Goal: Task Accomplishment & Management: Manage account settings

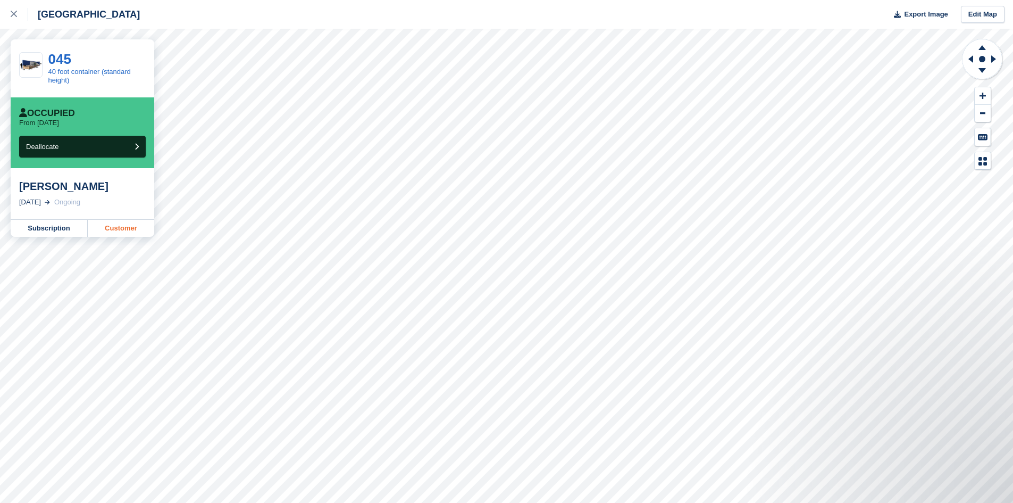
click at [116, 229] on link "Customer" at bounding box center [121, 228] width 66 height 17
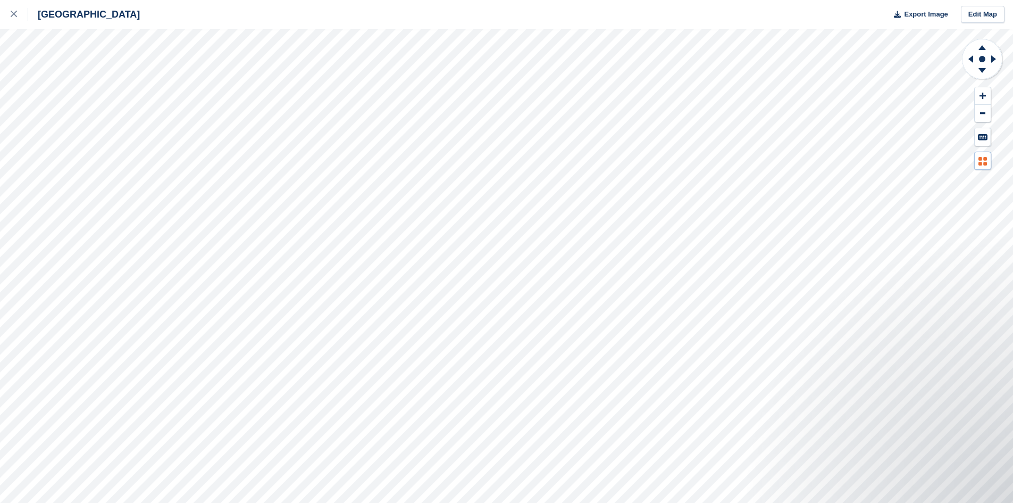
click at [988, 161] on button at bounding box center [983, 161] width 16 height 18
click at [983, 69] on icon at bounding box center [982, 70] width 7 height 5
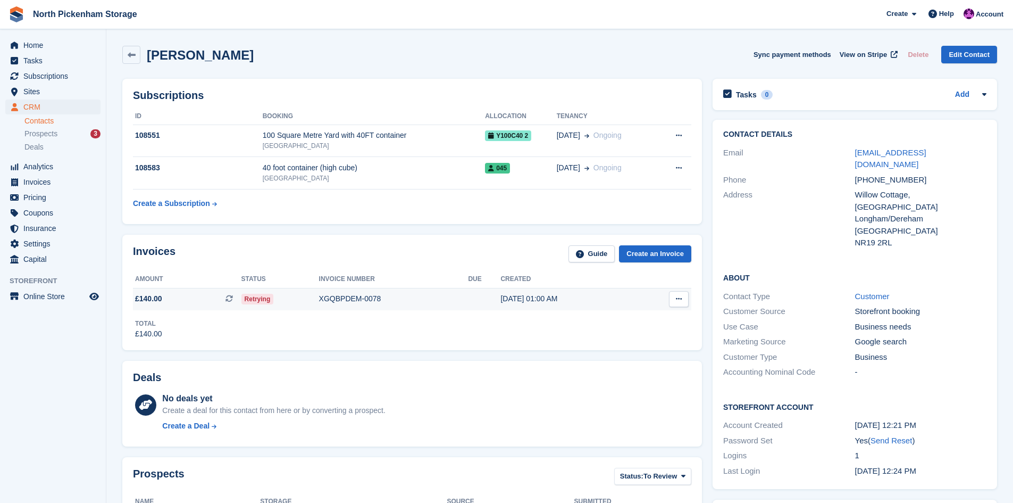
click at [679, 300] on icon at bounding box center [679, 298] width 6 height 7
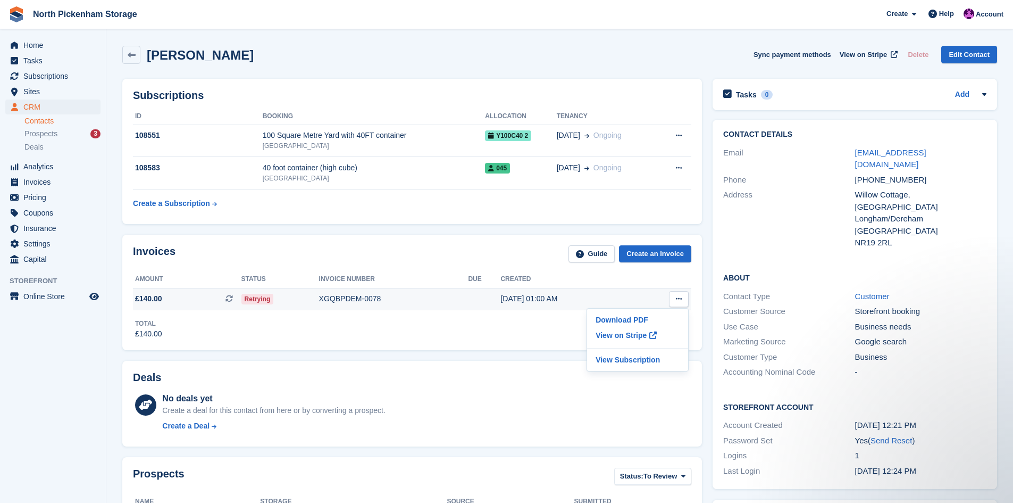
click at [267, 299] on span "Retrying" at bounding box center [257, 299] width 32 height 11
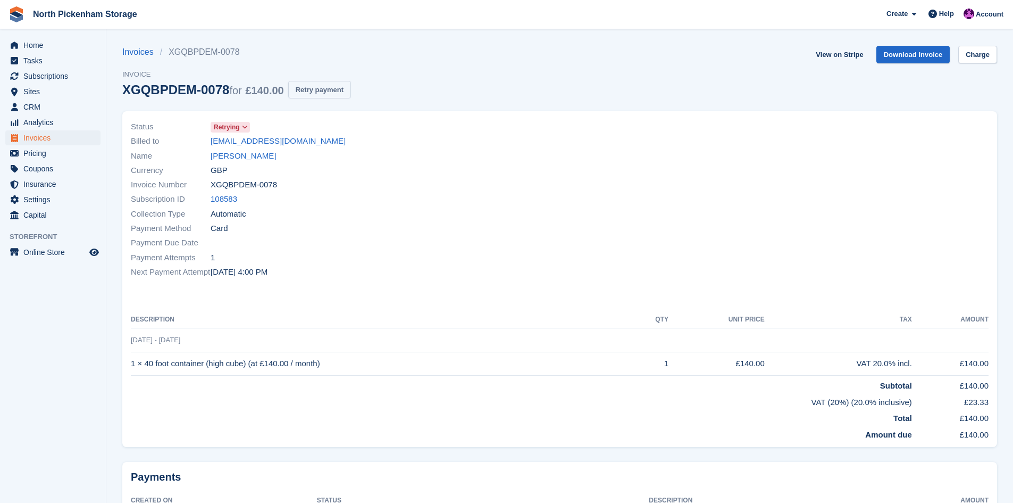
click at [308, 93] on button "Retry payment" at bounding box center [319, 90] width 63 height 18
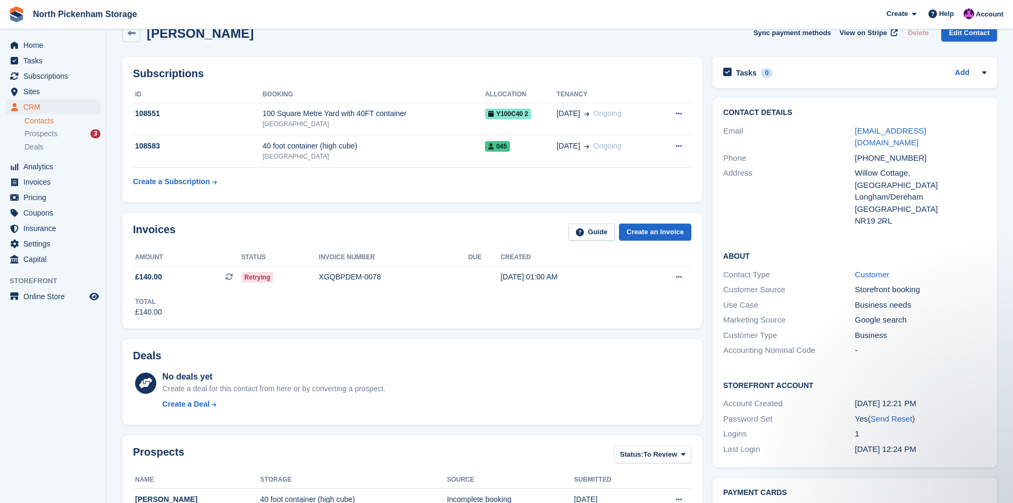
scroll to position [13, 0]
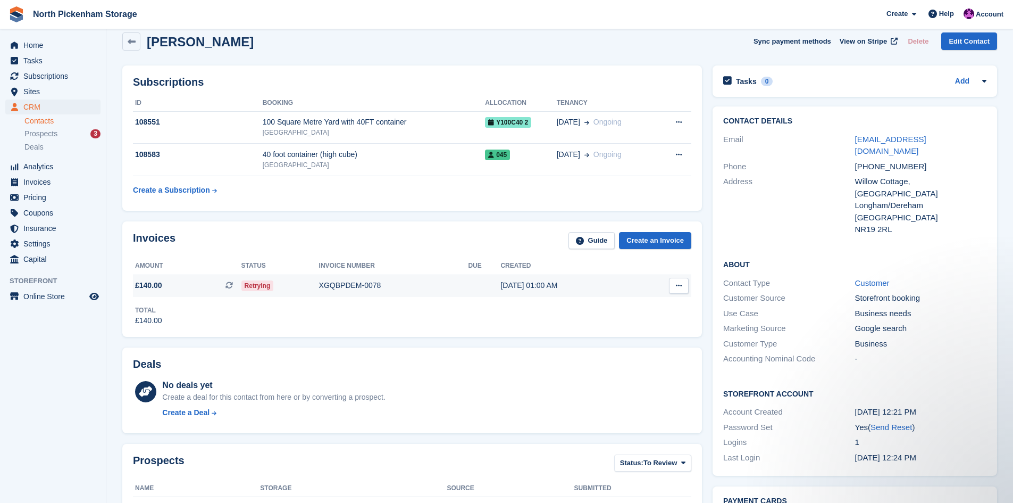
click at [680, 287] on icon at bounding box center [679, 285] width 6 height 7
click at [515, 312] on div "Total £140.00" at bounding box center [412, 311] width 558 height 29
click at [331, 285] on div "XGQBPDEM-0078" at bounding box center [393, 285] width 149 height 11
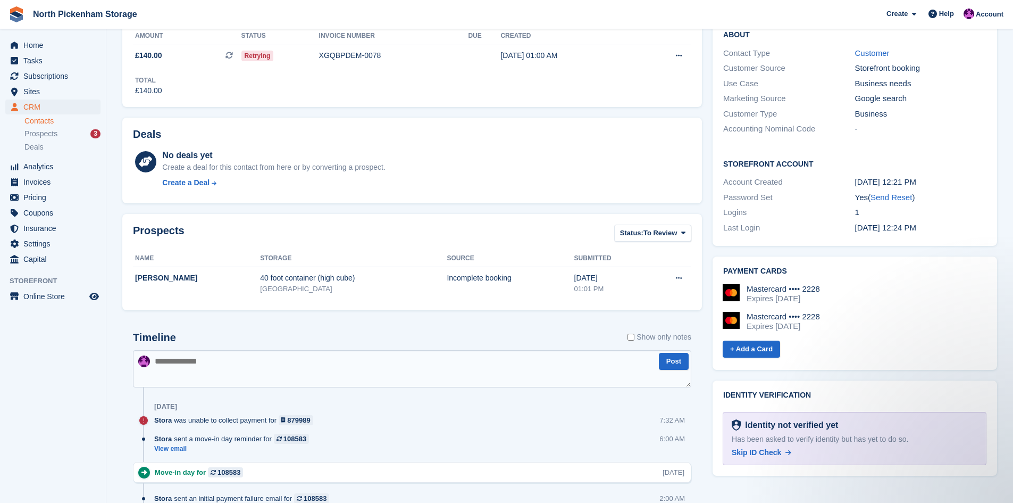
scroll to position [253, 0]
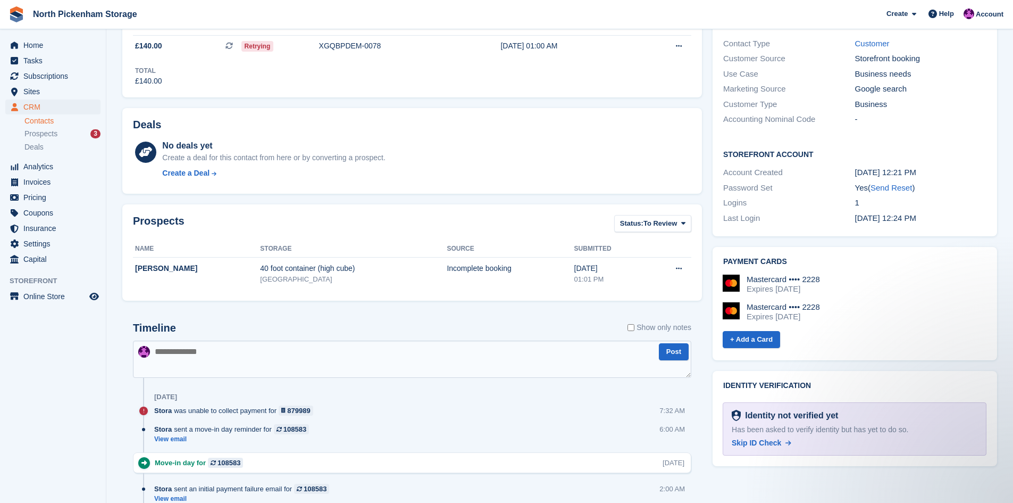
click at [791, 284] on div "Expires [DATE]" at bounding box center [783, 289] width 73 height 10
click at [801, 302] on div "Mastercard •••• 2228" at bounding box center [783, 307] width 73 height 10
click at [766, 302] on div "Mastercard •••• 2228" at bounding box center [783, 307] width 73 height 10
click at [753, 284] on div "Expires September 2028" at bounding box center [783, 289] width 73 height 10
click at [765, 274] on div "Mastercard •••• 2228 Expires September 2028 Mastercard •••• 2228 Expires Septem…" at bounding box center [855, 301] width 264 height 55
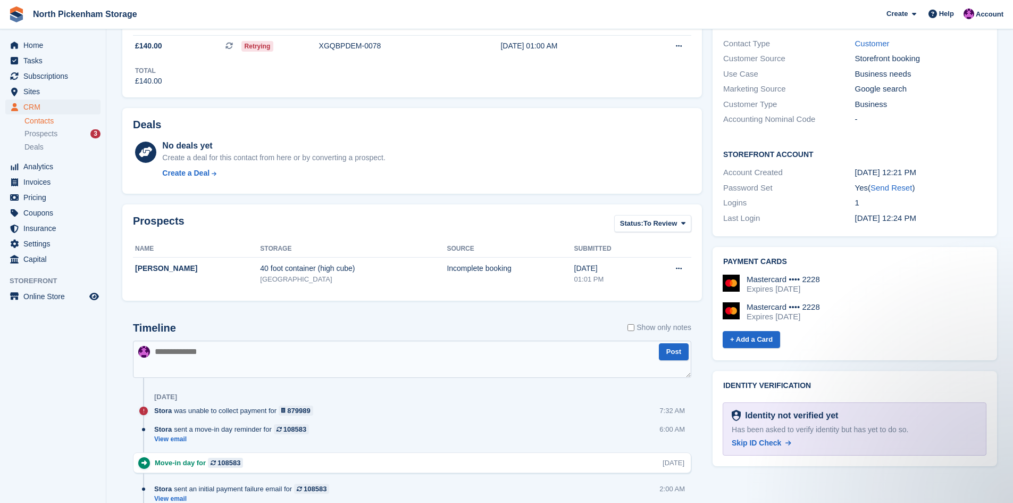
click at [752, 302] on div "Mastercard •••• 2228" at bounding box center [783, 307] width 73 height 10
click at [762, 312] on div "Expires September 2028" at bounding box center [783, 317] width 73 height 10
click at [778, 312] on div "Expires September 2028" at bounding box center [783, 317] width 73 height 10
click at [771, 284] on div "Expires September 2028" at bounding box center [783, 289] width 73 height 10
click at [764, 312] on div "Expires September 2028" at bounding box center [783, 317] width 73 height 10
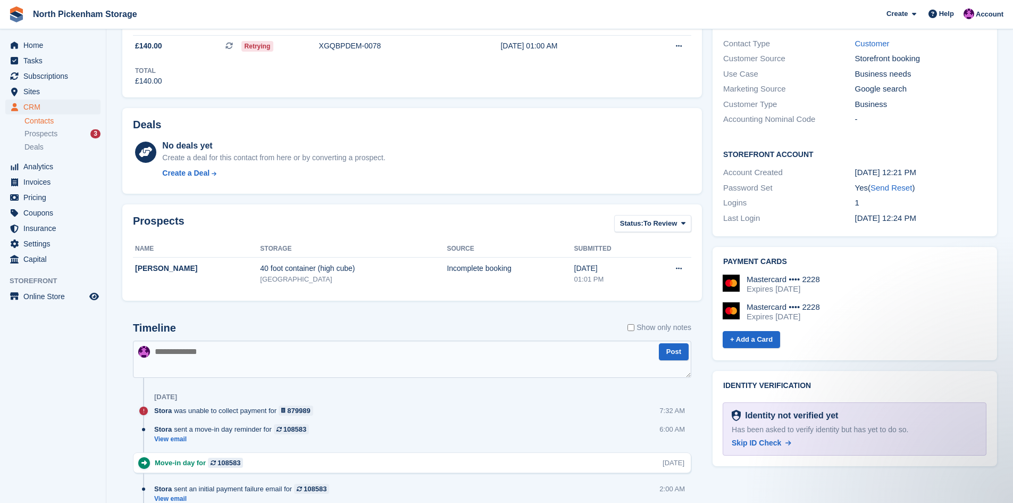
click at [763, 284] on div "Expires September 2028" at bounding box center [783, 289] width 73 height 10
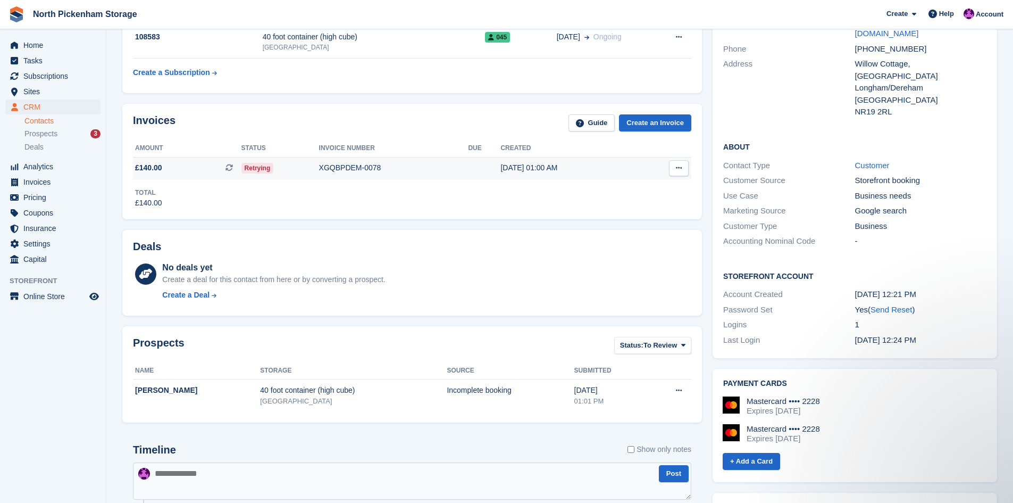
scroll to position [0, 0]
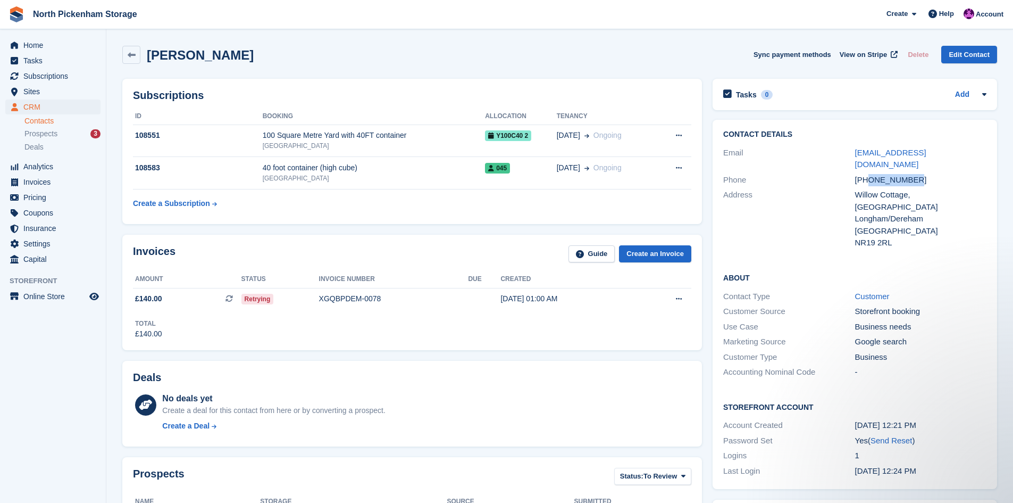
drag, startPoint x: 912, startPoint y: 172, endPoint x: 869, endPoint y: 168, distance: 43.8
click at [869, 174] on div "+447706681142" at bounding box center [920, 180] width 131 height 12
click at [261, 302] on span "Retrying" at bounding box center [257, 299] width 32 height 11
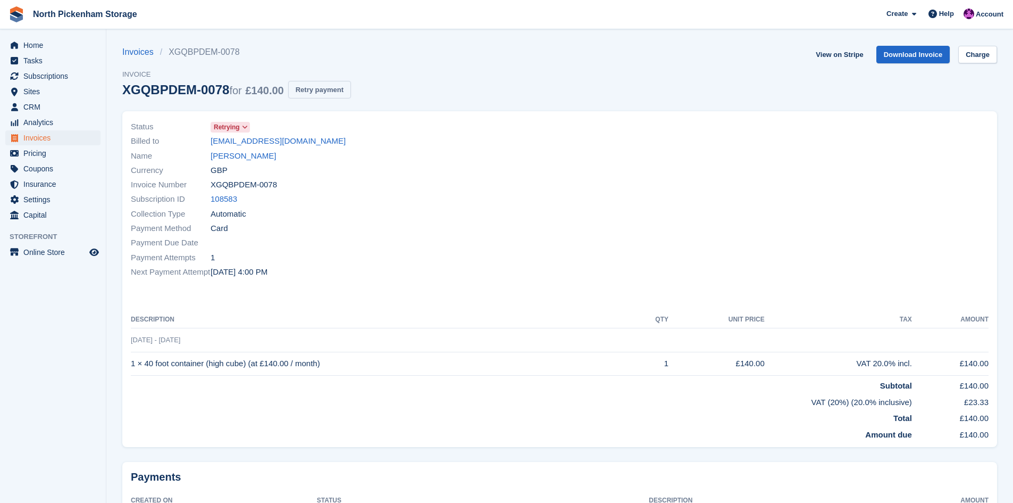
click at [317, 89] on button "Retry payment" at bounding box center [319, 90] width 63 height 18
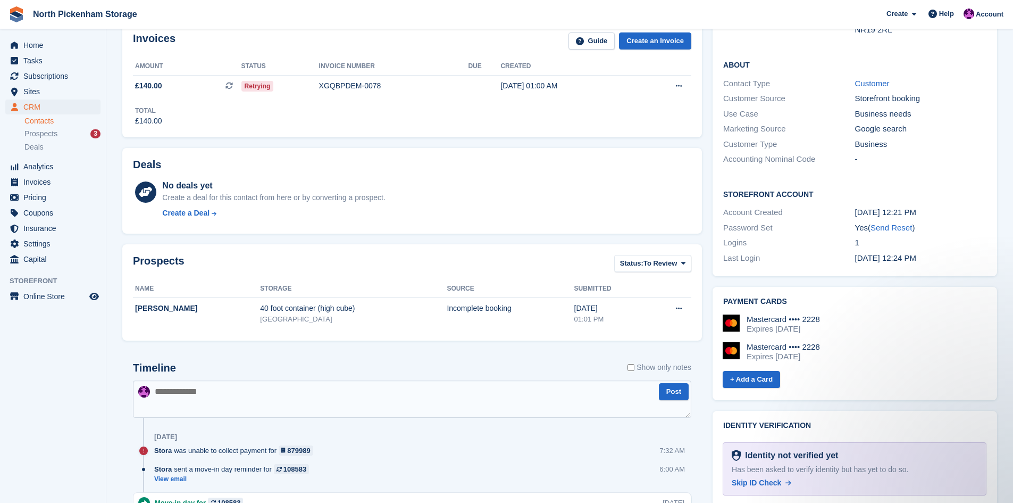
click at [761, 352] on div "Expires September 2028" at bounding box center [783, 357] width 73 height 10
drag, startPoint x: 771, startPoint y: 314, endPoint x: 758, endPoint y: 344, distance: 32.6
click at [763, 352] on div "Expires September 2028" at bounding box center [783, 357] width 73 height 10
click at [756, 371] on link "+ Add a Card" at bounding box center [751, 380] width 57 height 18
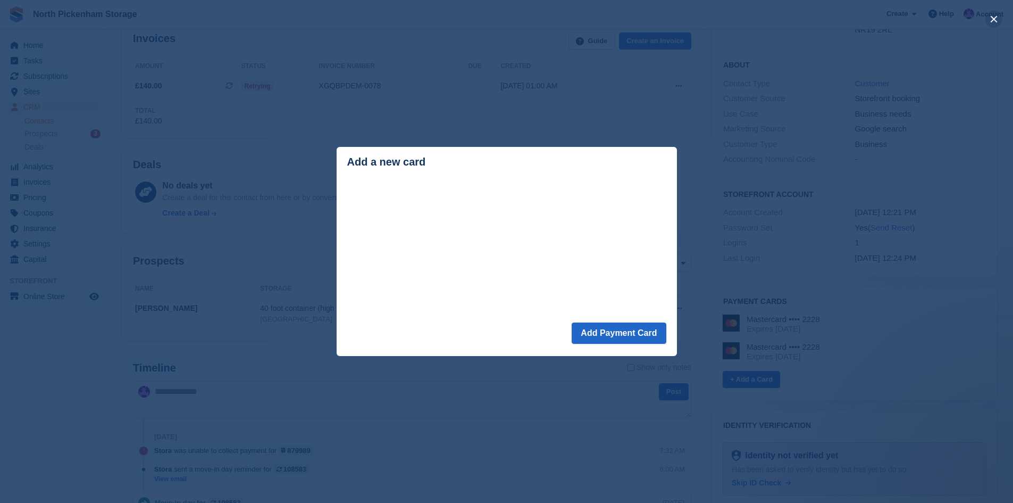
click at [994, 15] on button "close" at bounding box center [994, 19] width 17 height 17
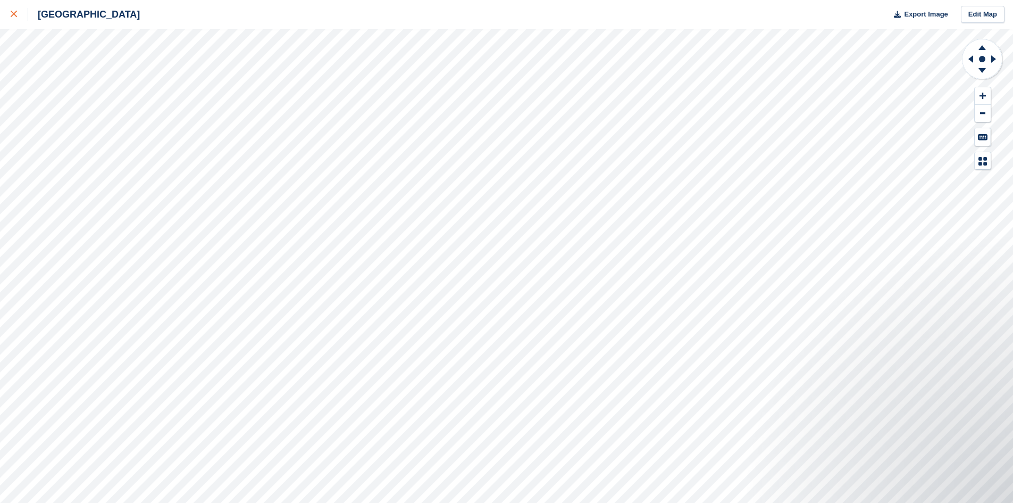
click at [12, 15] on icon at bounding box center [14, 14] width 6 height 6
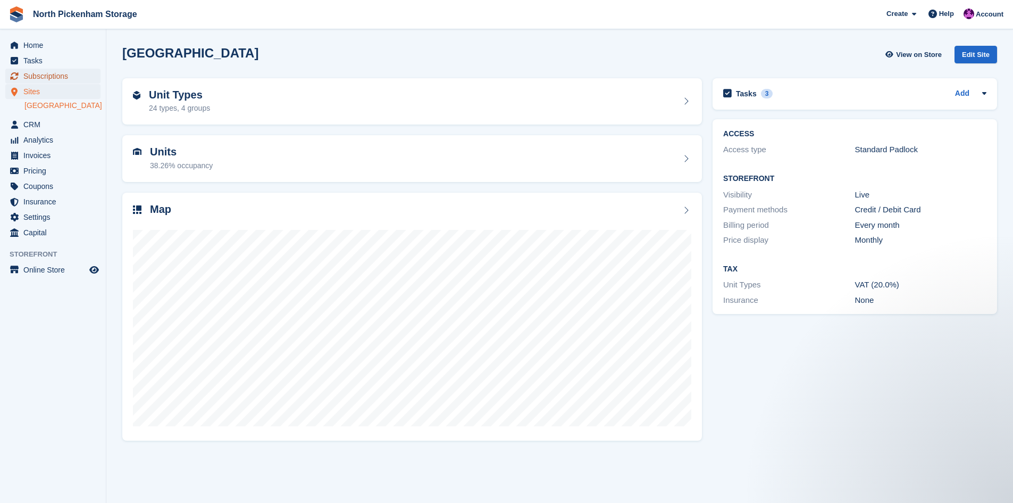
click at [39, 71] on span "Subscriptions" at bounding box center [55, 76] width 64 height 15
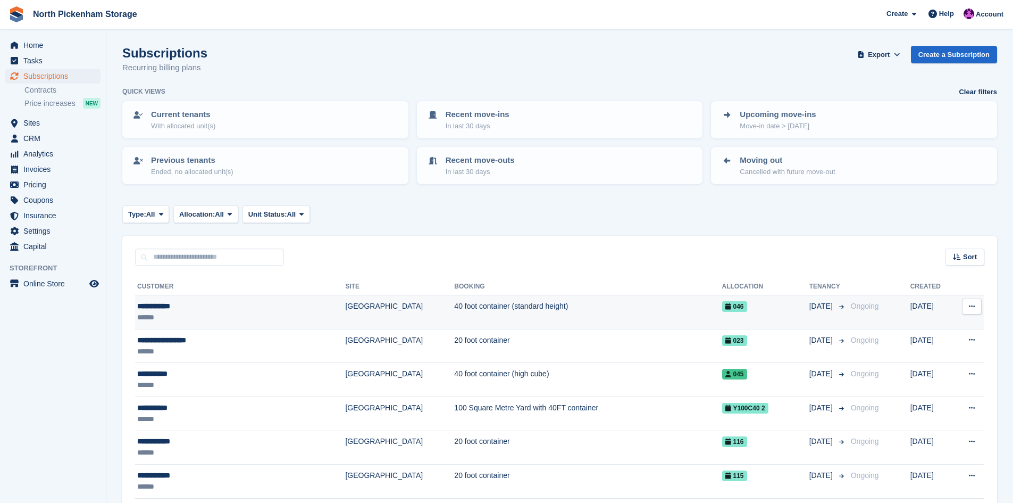
click at [165, 305] on div "**********" at bounding box center [210, 305] width 147 height 11
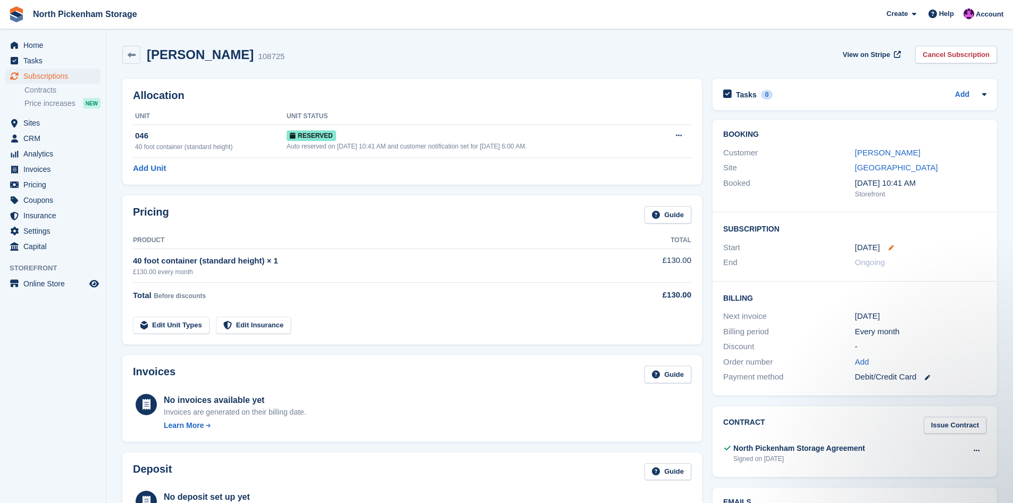
click at [890, 249] on icon at bounding box center [891, 247] width 5 height 5
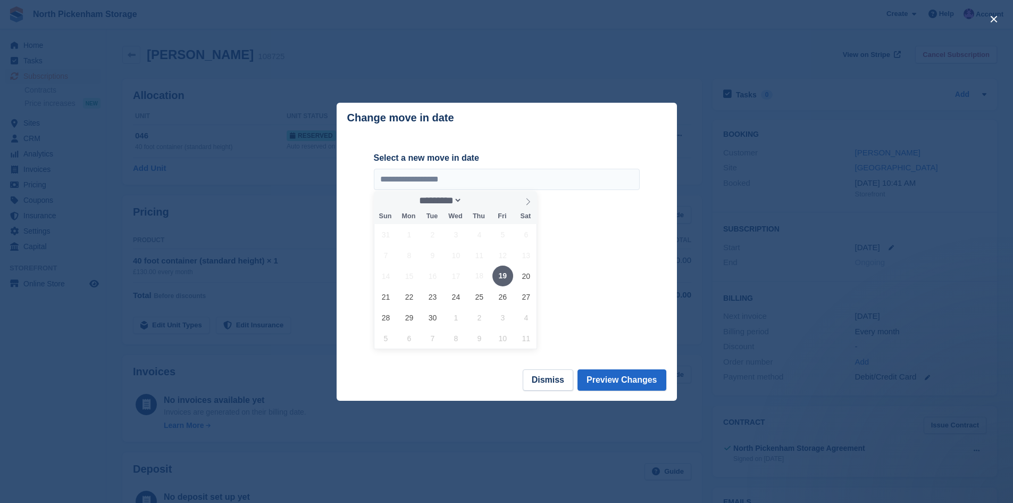
click at [505, 280] on span "19" at bounding box center [502, 275] width 21 height 21
click at [621, 380] on button "Preview Changes" at bounding box center [622, 379] width 89 height 21
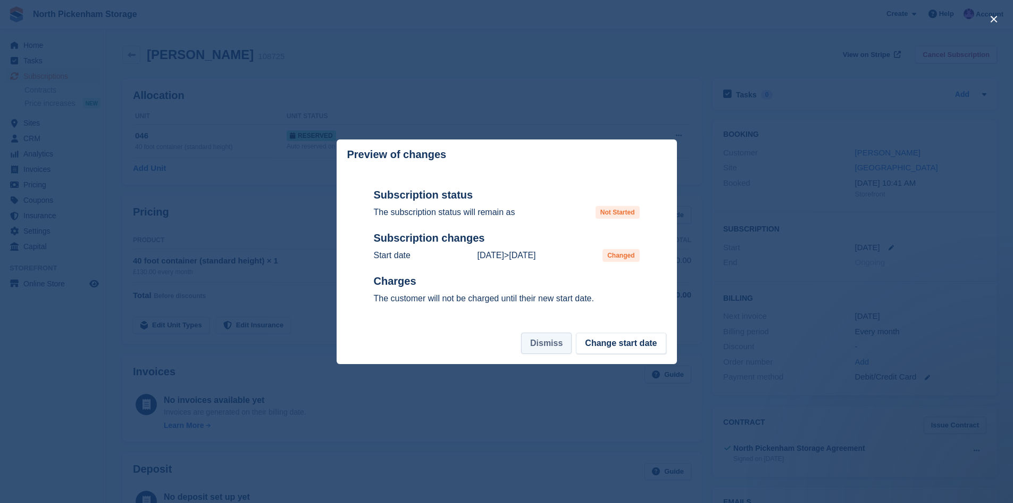
click at [566, 348] on button "Dismiss" at bounding box center [546, 342] width 51 height 21
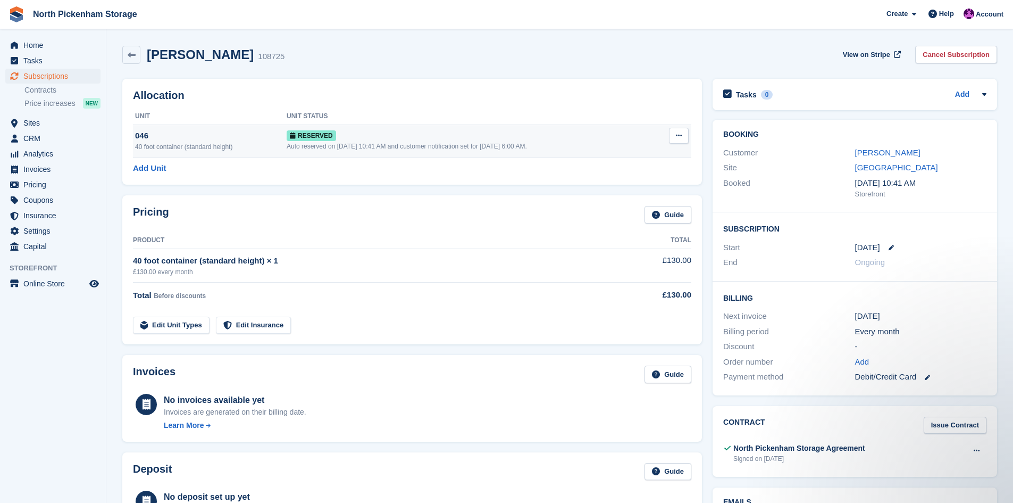
click at [679, 136] on icon at bounding box center [679, 135] width 6 height 7
click at [627, 158] on p "Grant Early Access" at bounding box center [637, 156] width 93 height 14
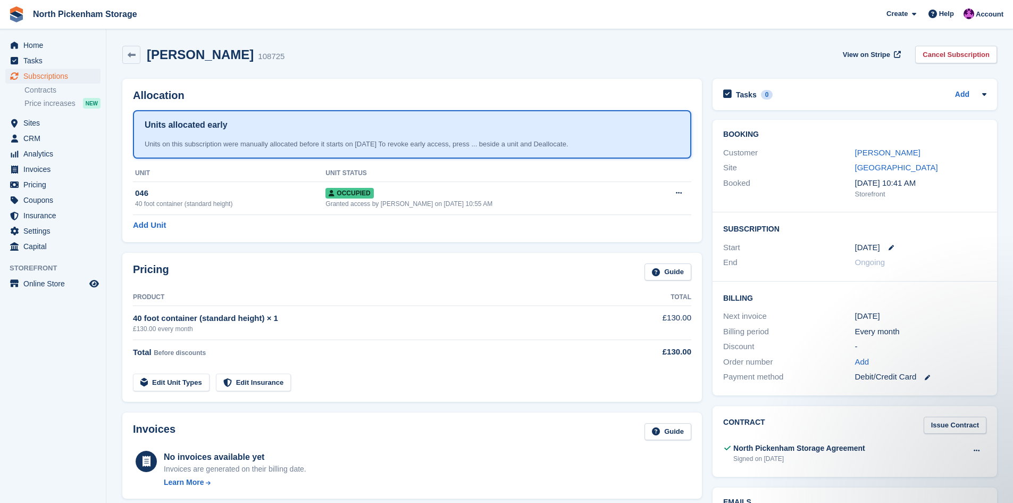
click at [591, 325] on div "£130.00 every month" at bounding box center [369, 329] width 472 height 10
drag, startPoint x: 336, startPoint y: 329, endPoint x: 266, endPoint y: 329, distance: 69.1
click at [327, 330] on div "£130.00 every month" at bounding box center [369, 329] width 472 height 10
click at [229, 316] on div "40 foot container (standard height) × 1" at bounding box center [369, 318] width 472 height 12
click at [157, 331] on div "£130.00 every month" at bounding box center [369, 329] width 472 height 10
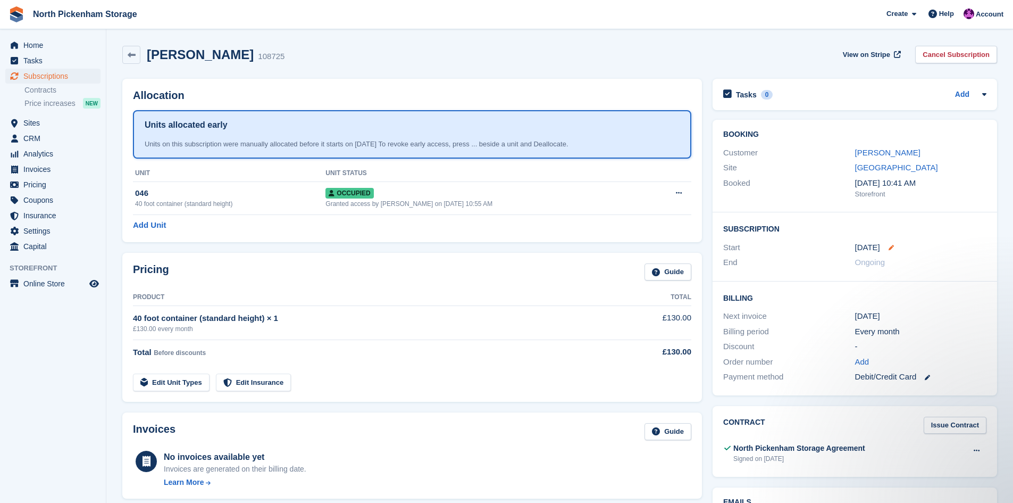
click at [889, 246] on icon at bounding box center [891, 247] width 5 height 5
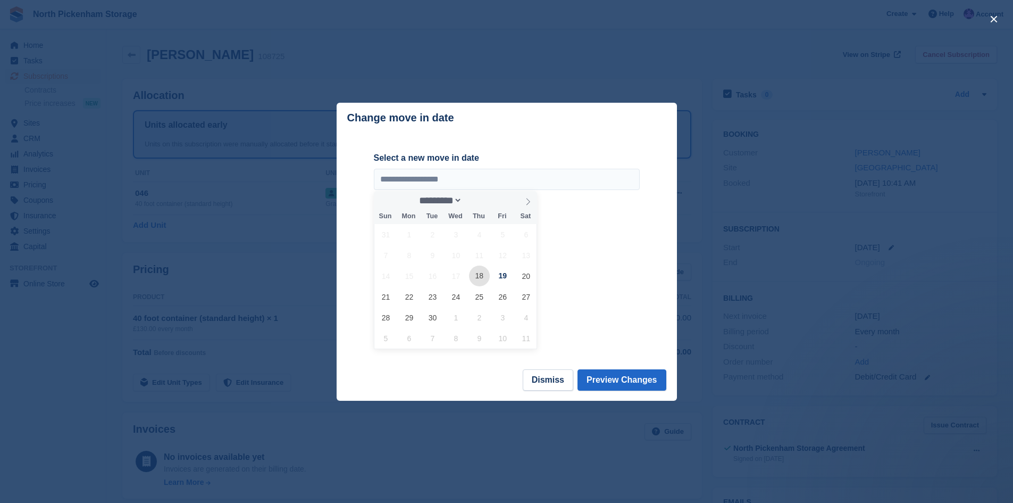
click at [483, 277] on span "18" at bounding box center [479, 275] width 21 height 21
click at [564, 385] on button "Dismiss" at bounding box center [548, 379] width 51 height 21
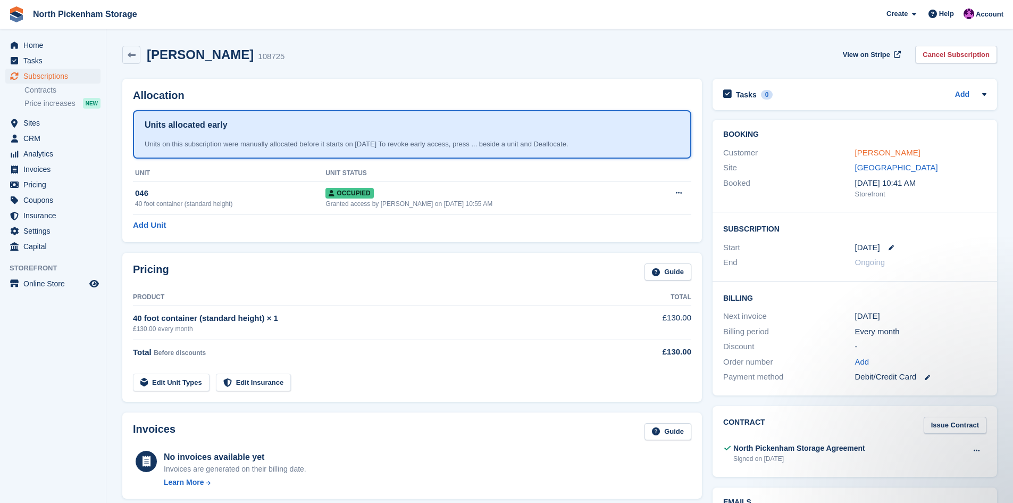
click at [868, 151] on link "Zoe rowntree" at bounding box center [887, 152] width 65 height 9
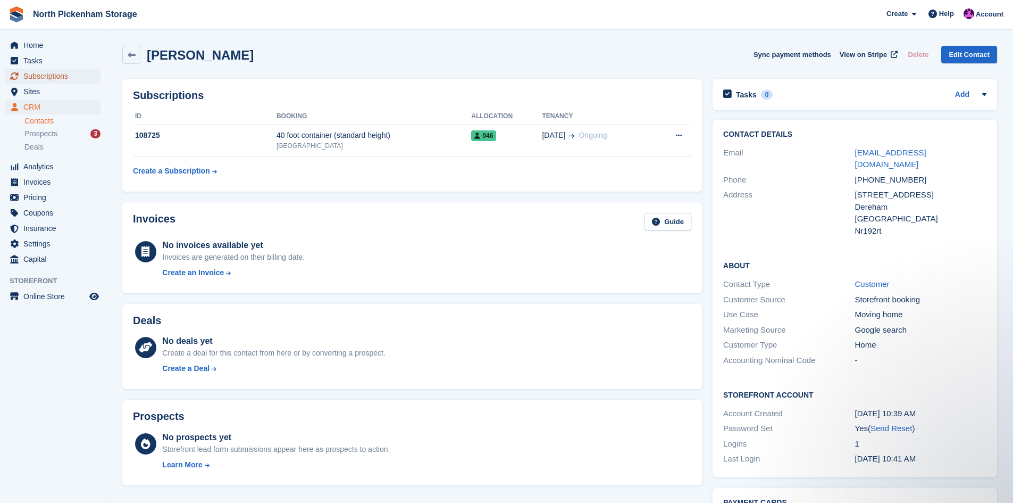
click at [38, 76] on span "Subscriptions" at bounding box center [55, 76] width 64 height 15
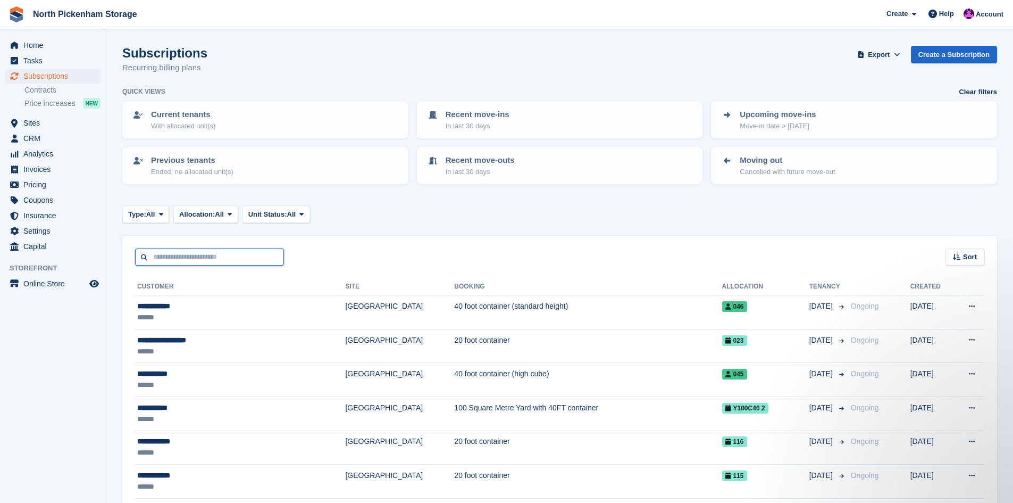
click at [244, 256] on input "text" at bounding box center [209, 257] width 149 height 18
click at [38, 73] on span "Subscriptions" at bounding box center [55, 76] width 64 height 15
click at [454, 281] on th "Booking" at bounding box center [588, 286] width 268 height 17
click at [32, 50] on span "Home" at bounding box center [55, 45] width 64 height 15
